Goal: Navigation & Orientation: Find specific page/section

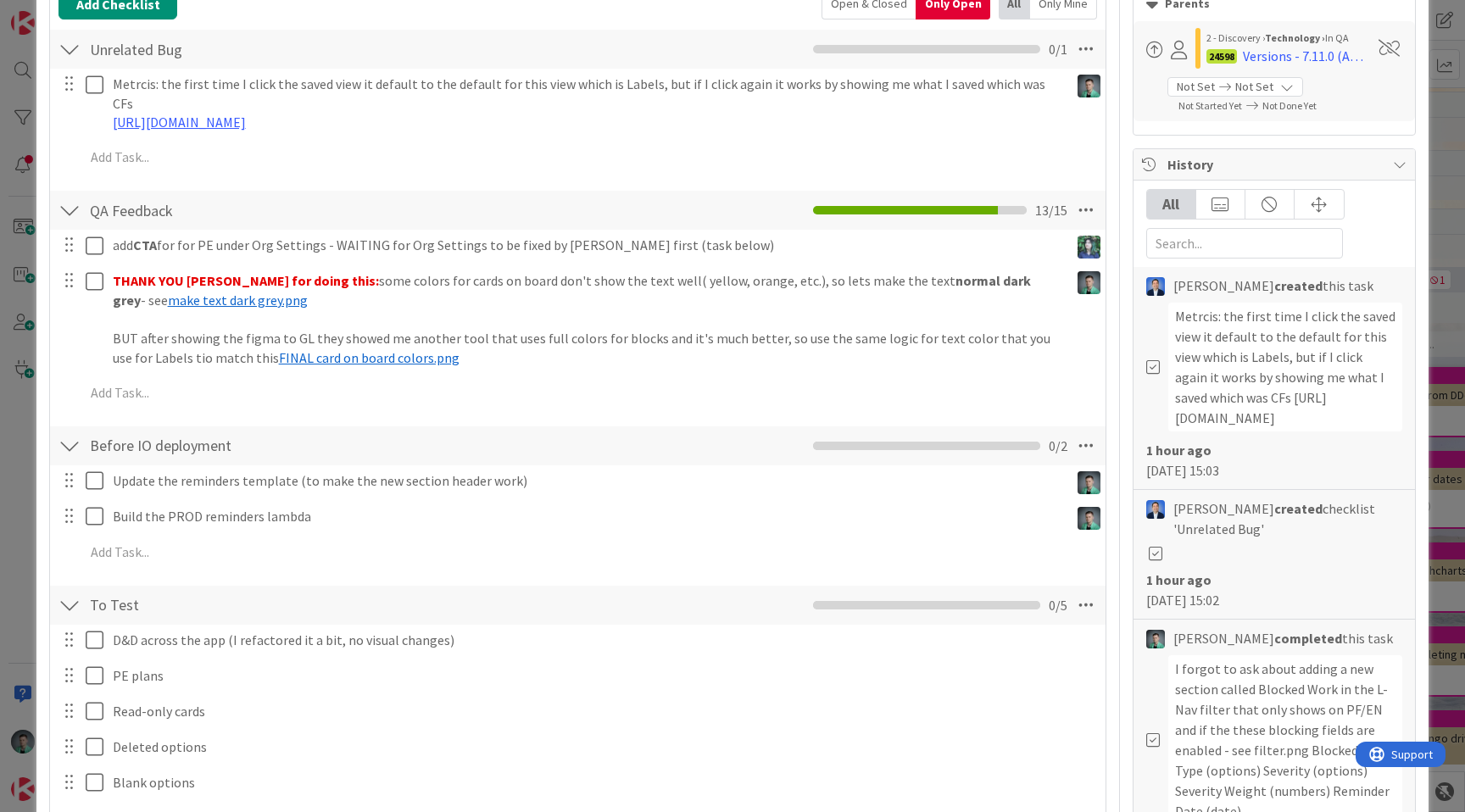
scroll to position [304, 0]
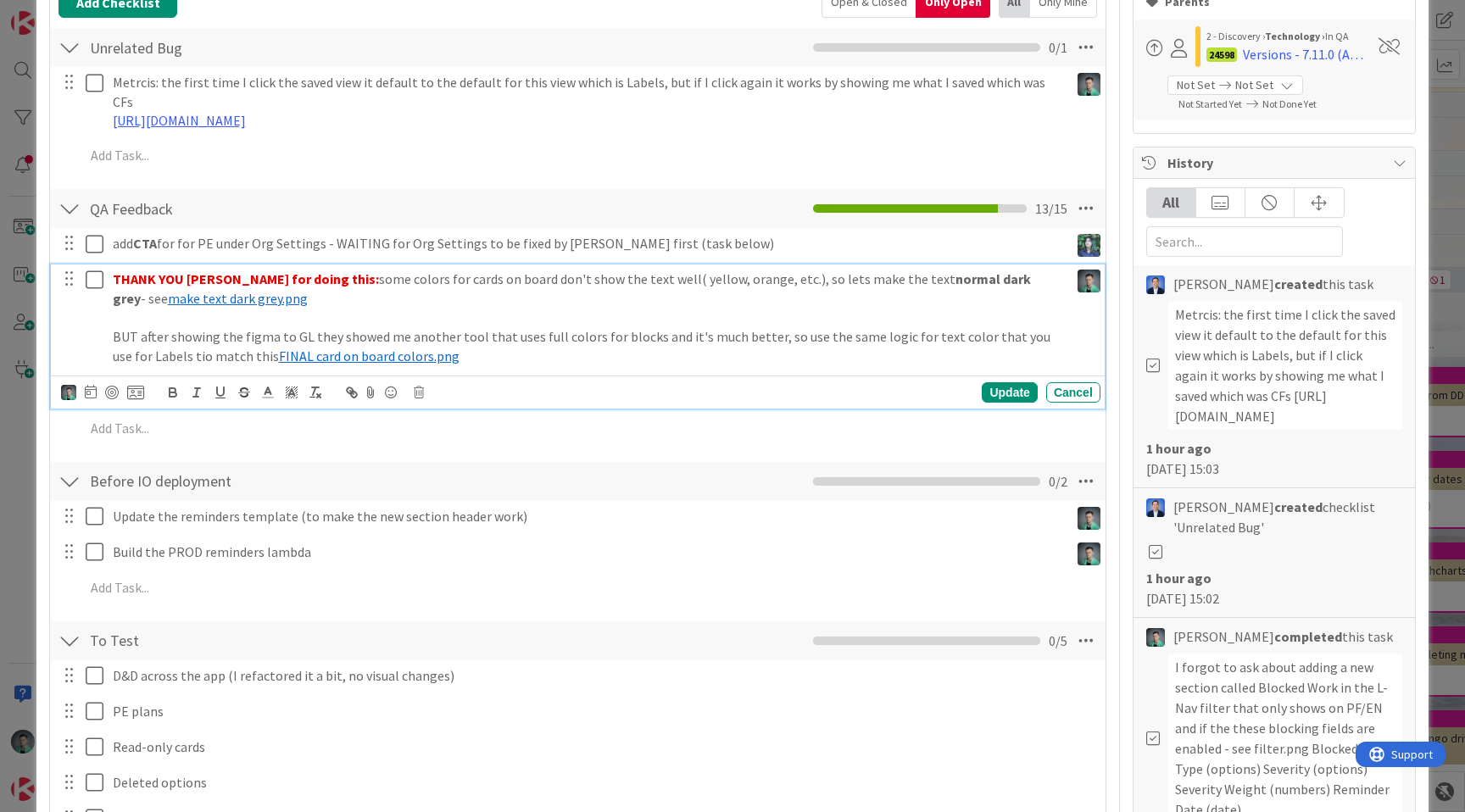
click at [95, 269] on icon at bounding box center [94, 279] width 18 height 20
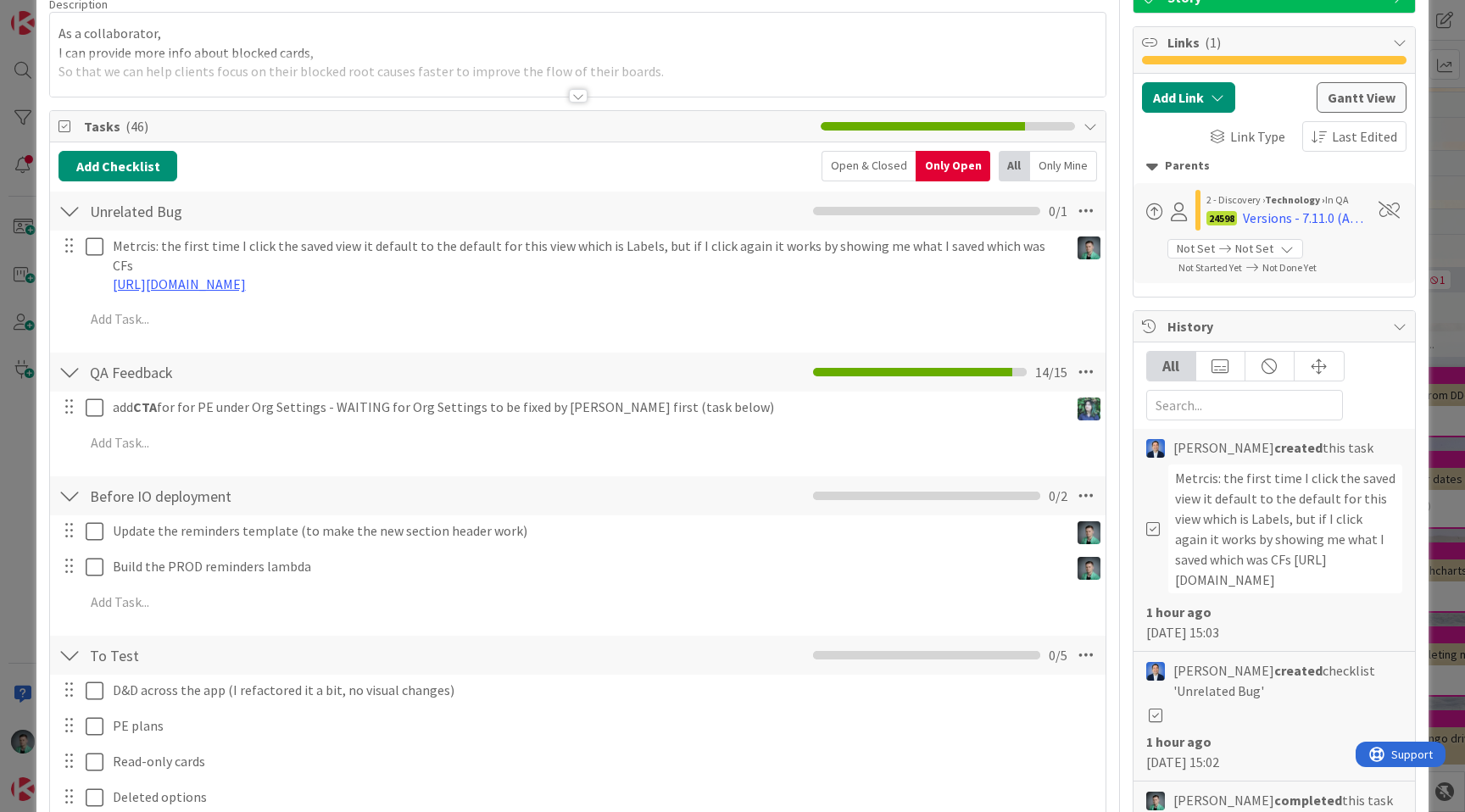
scroll to position [140, 0]
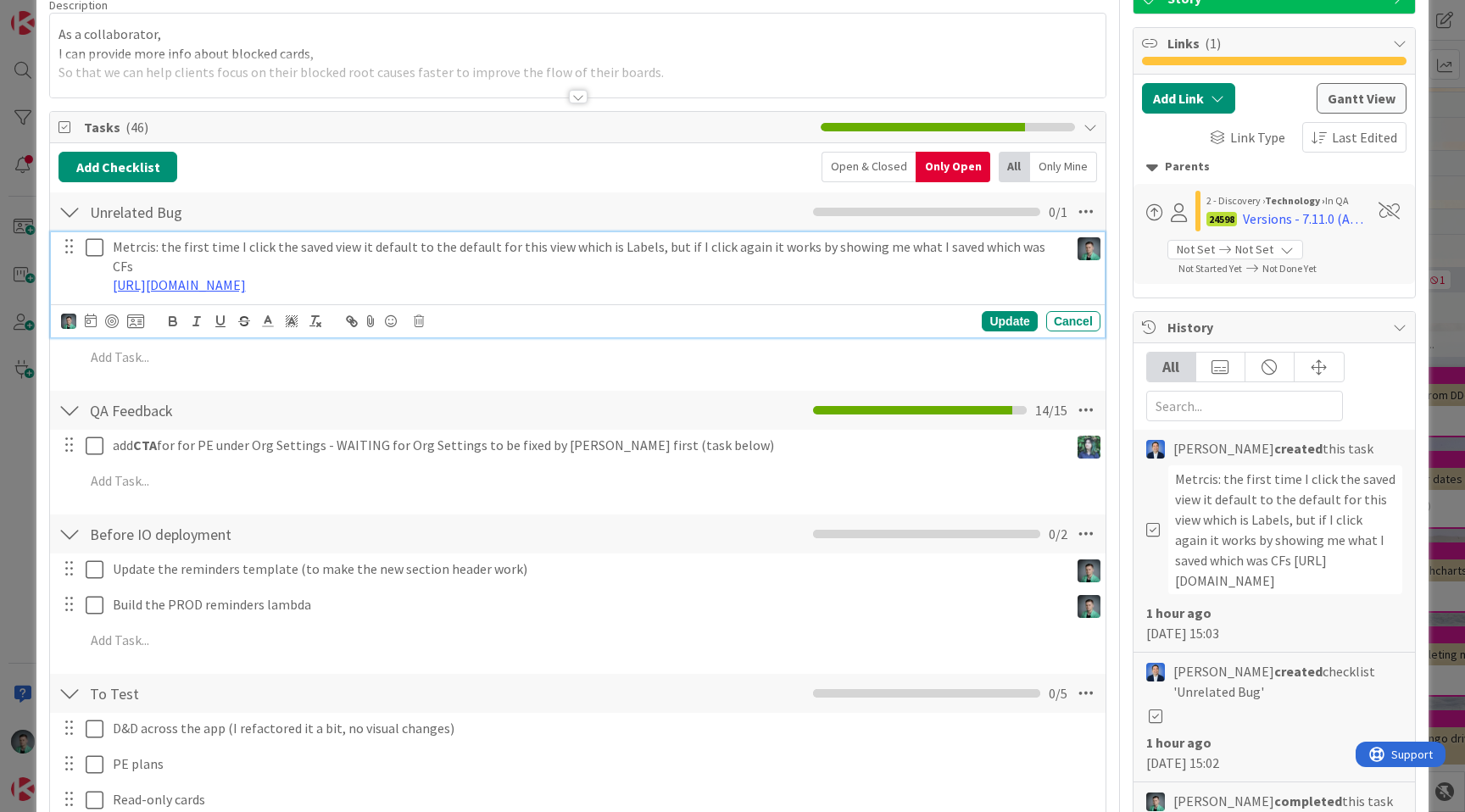
click at [88, 246] on icon at bounding box center [94, 247] width 18 height 20
